Goal: Use online tool/utility: Utilize a website feature to perform a specific function

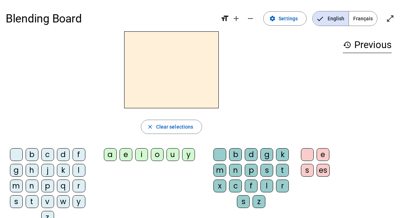
click at [268, 187] on div "l" at bounding box center [266, 185] width 13 height 13
click at [173, 156] on div "u" at bounding box center [172, 154] width 13 height 13
click at [181, 124] on span "Clear selections" at bounding box center [174, 126] width 37 height 9
click at [267, 187] on div "l" at bounding box center [266, 185] width 13 height 13
click at [173, 157] on div "u" at bounding box center [172, 154] width 13 height 13
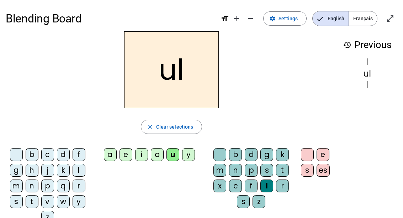
click at [176, 127] on span "Clear selections" at bounding box center [174, 126] width 37 height 9
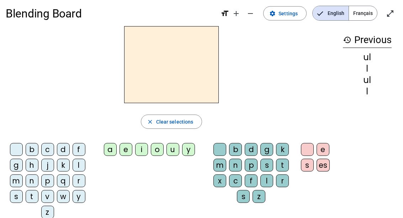
scroll to position [9, 0]
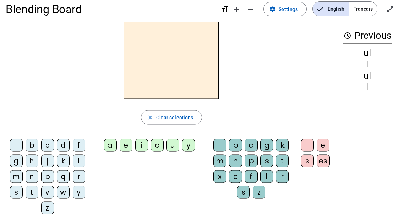
click at [173, 151] on div "u" at bounding box center [172, 145] width 13 height 13
click at [264, 176] on div "l" at bounding box center [266, 176] width 13 height 13
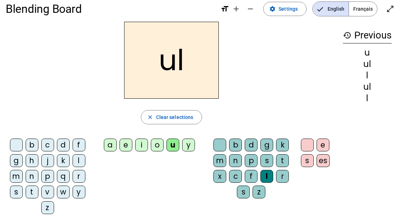
click at [180, 117] on span "Clear selections" at bounding box center [174, 117] width 37 height 9
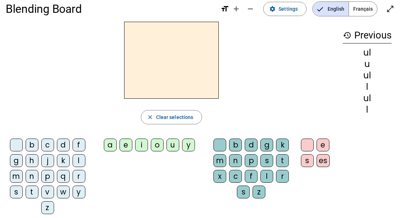
click at [268, 177] on div "l" at bounding box center [266, 176] width 13 height 13
click at [175, 150] on div "u" at bounding box center [172, 144] width 13 height 13
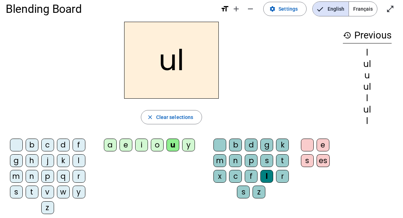
click at [183, 119] on span "Clear selections" at bounding box center [174, 117] width 37 height 9
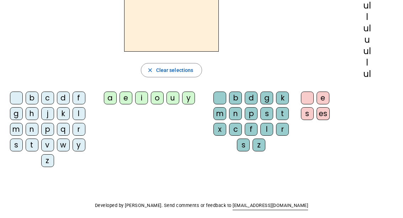
scroll to position [0, 0]
